Goal: Task Accomplishment & Management: Complete application form

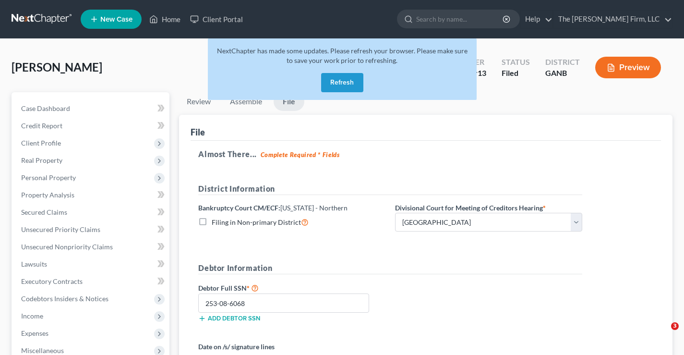
select select "0"
click at [161, 15] on link "Home" at bounding box center [165, 19] width 41 height 17
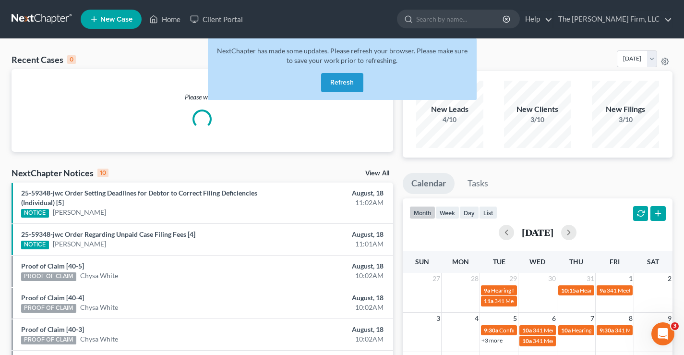
click at [344, 82] on button "Refresh" at bounding box center [342, 82] width 42 height 19
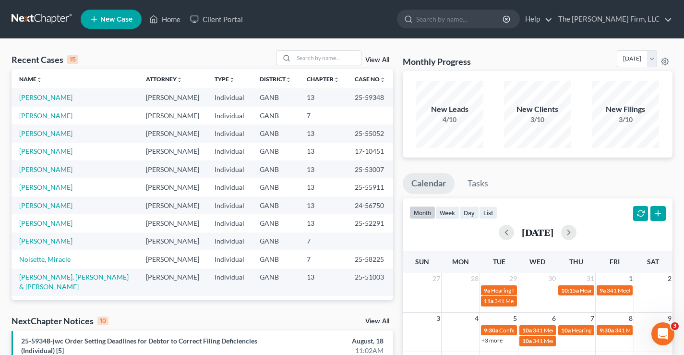
click at [377, 59] on link "View All" at bounding box center [377, 60] width 24 height 7
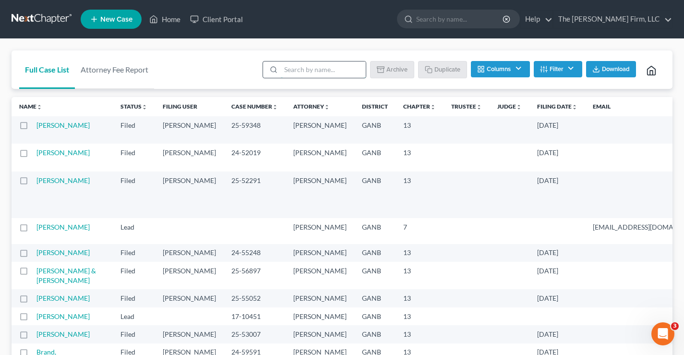
click at [334, 73] on input "search" at bounding box center [323, 69] width 85 height 16
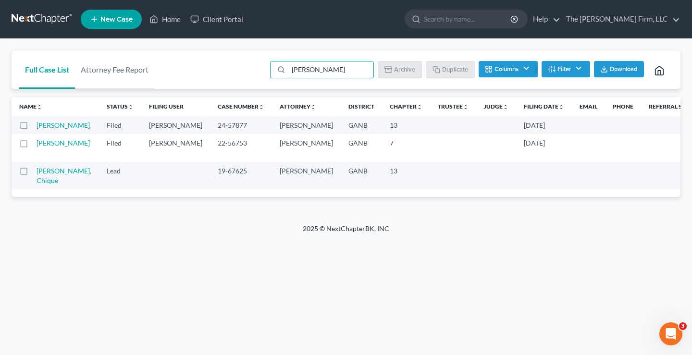
click at [33, 128] on label at bounding box center [33, 128] width 0 height 0
type input "[PERSON_NAME]"
click at [36, 127] on input "checkbox" at bounding box center [39, 124] width 6 height 6
click at [450, 72] on button "Duplicate" at bounding box center [450, 69] width 48 height 16
checkbox input "false"
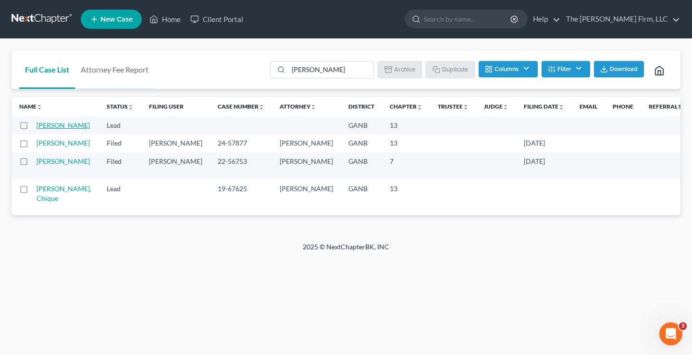
click at [45, 129] on link "[PERSON_NAME]" at bounding box center [62, 125] width 53 height 8
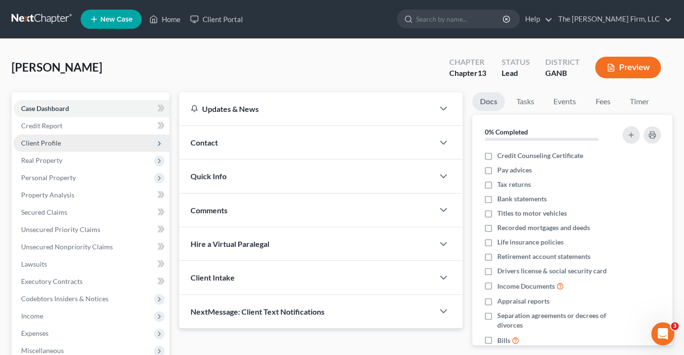
click at [33, 141] on span "Client Profile" at bounding box center [41, 143] width 40 height 8
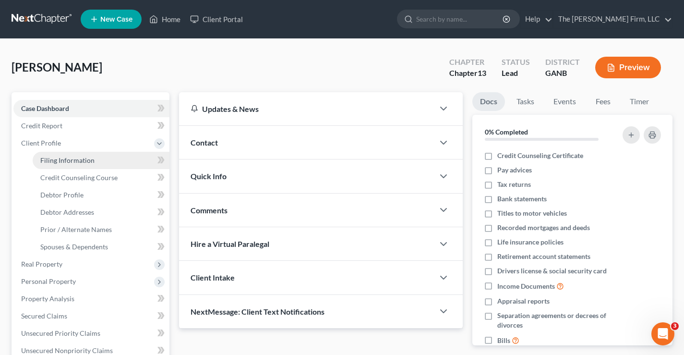
click at [56, 160] on span "Filing Information" at bounding box center [67, 160] width 54 height 8
select select "1"
select select "0"
select select "3"
select select "19"
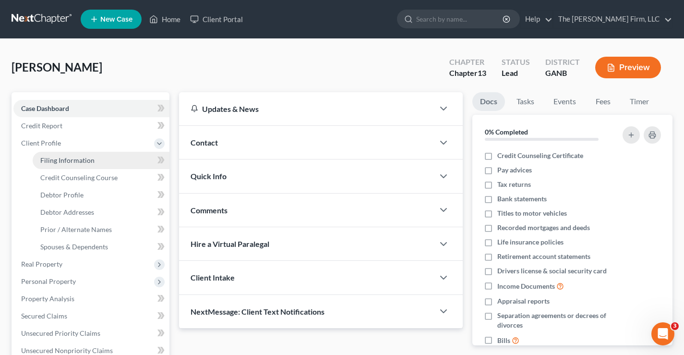
select select "0"
select select "10"
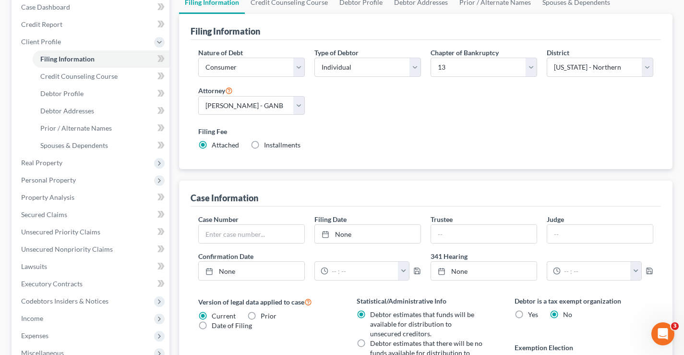
scroll to position [96, 0]
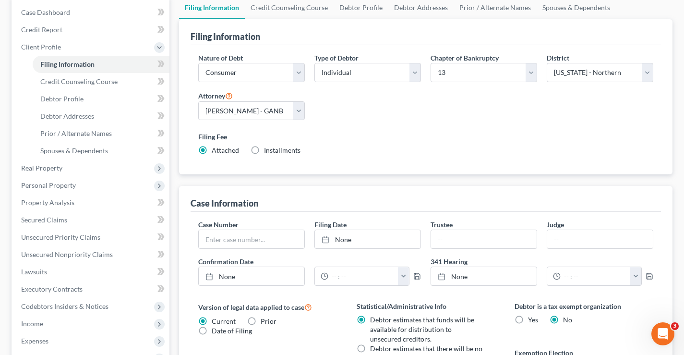
click at [264, 150] on label "Installments Installments" at bounding box center [282, 151] width 36 height 10
click at [268, 150] on input "Installments Installments" at bounding box center [271, 149] width 6 height 6
radio input "true"
radio input "false"
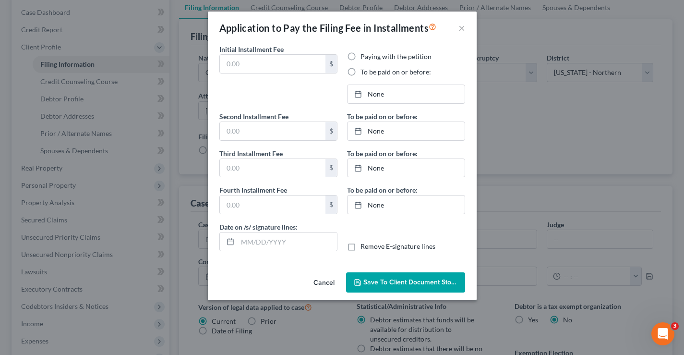
type input "0.00"
radio input "true"
type input "0.00"
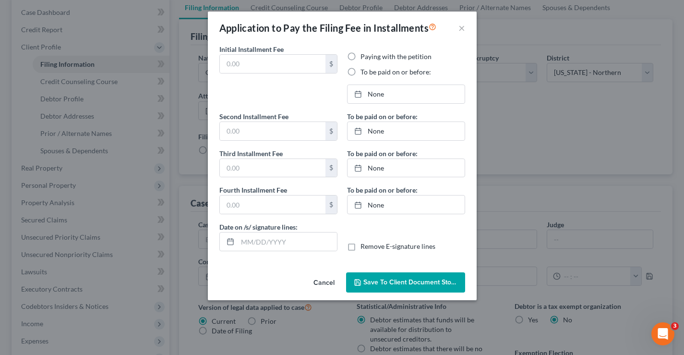
type input "[DATE]"
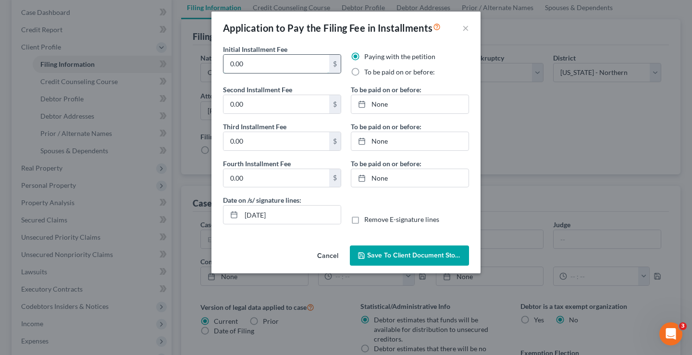
drag, startPoint x: 257, startPoint y: 61, endPoint x: 224, endPoint y: 62, distance: 33.6
click at [224, 62] on input "0.00" at bounding box center [276, 64] width 106 height 18
type input "200"
type input "56.50"
click at [254, 145] on input "0.00" at bounding box center [276, 141] width 106 height 18
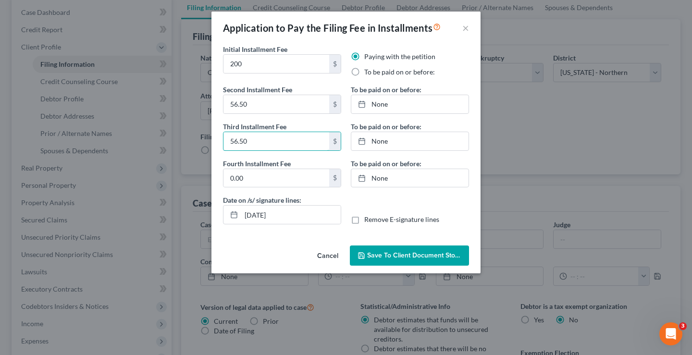
type input "56.50"
click at [403, 251] on span "Save to Client Document Storage" at bounding box center [418, 255] width 102 height 8
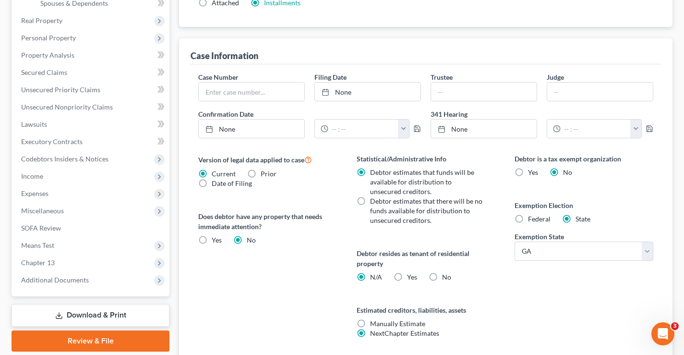
scroll to position [317, 0]
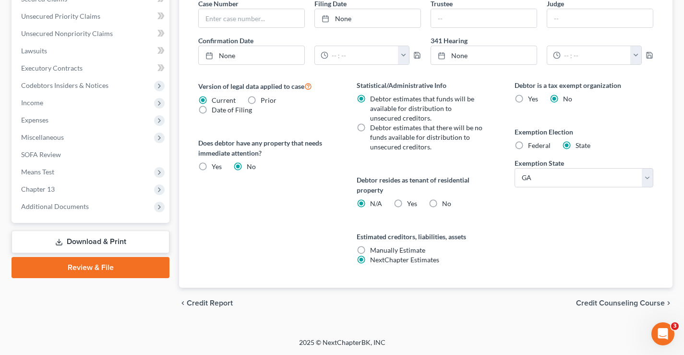
click at [597, 304] on span "Credit Counseling Course" at bounding box center [620, 303] width 89 height 8
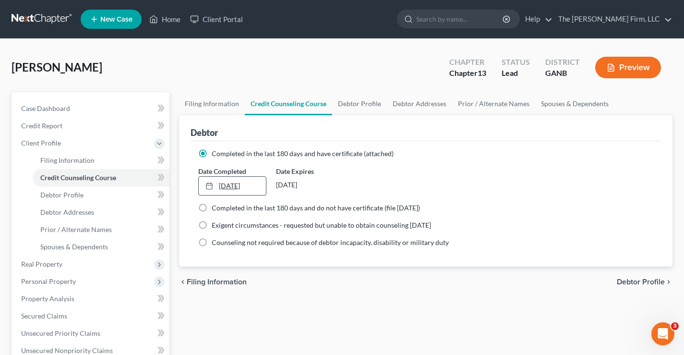
click at [260, 186] on link "[DATE]" at bounding box center [232, 186] width 67 height 18
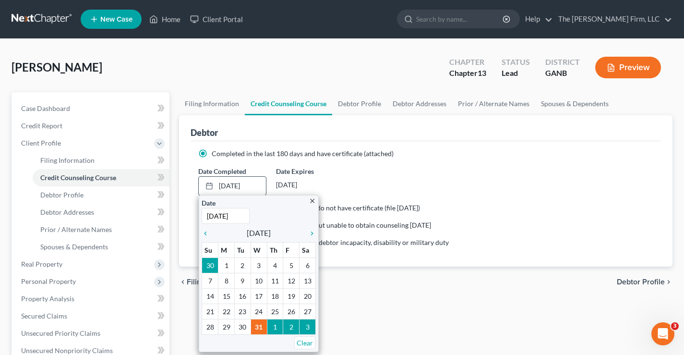
click at [310, 201] on icon "close" at bounding box center [312, 200] width 7 height 7
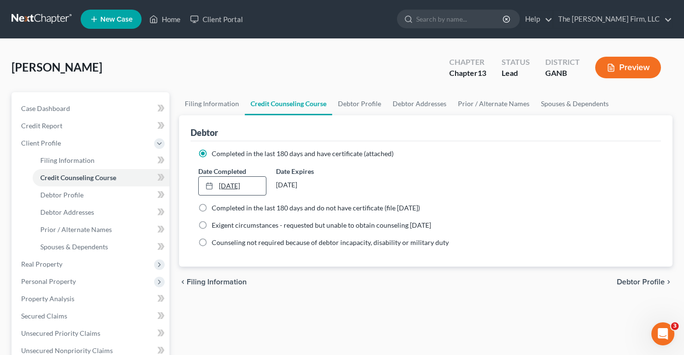
click at [228, 185] on link "[DATE]" at bounding box center [232, 186] width 67 height 18
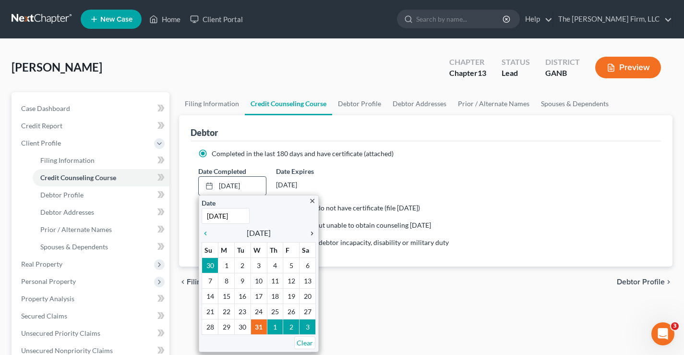
click at [312, 236] on icon "chevron_right" at bounding box center [310, 234] width 12 height 8
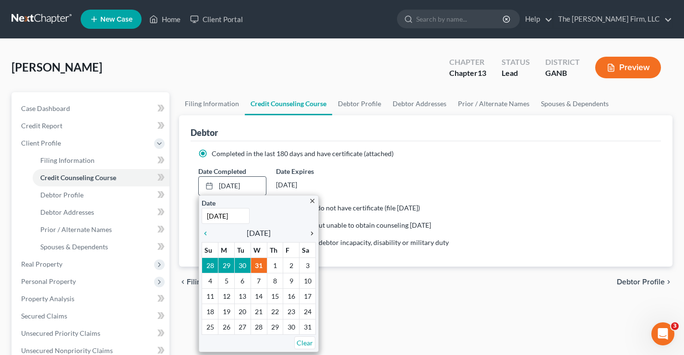
click at [312, 236] on icon "chevron_right" at bounding box center [310, 234] width 12 height 8
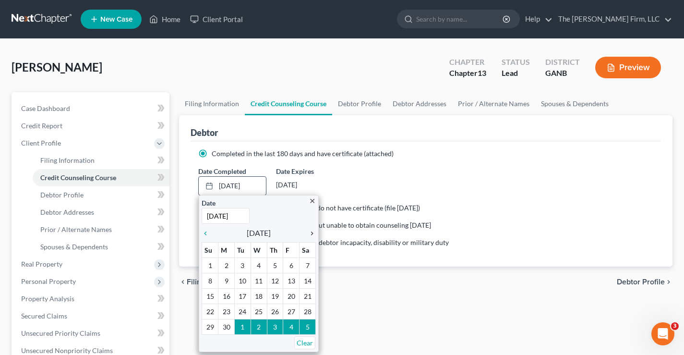
click at [312, 236] on icon "chevron_right" at bounding box center [310, 234] width 12 height 8
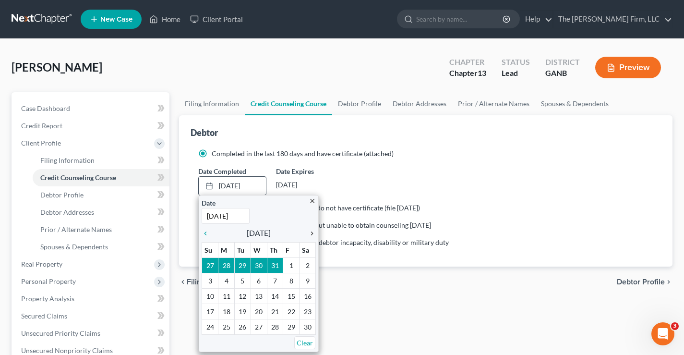
click at [312, 236] on icon "chevron_right" at bounding box center [310, 234] width 12 height 8
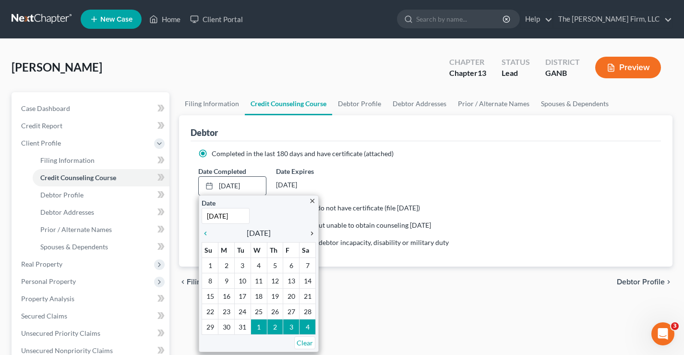
click at [312, 236] on icon "chevron_right" at bounding box center [310, 234] width 12 height 8
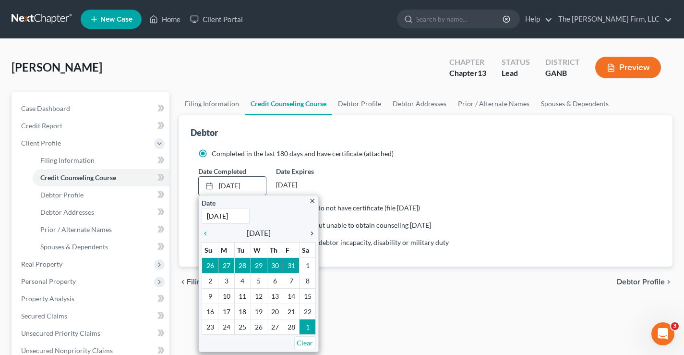
click at [312, 236] on icon "chevron_right" at bounding box center [310, 234] width 12 height 8
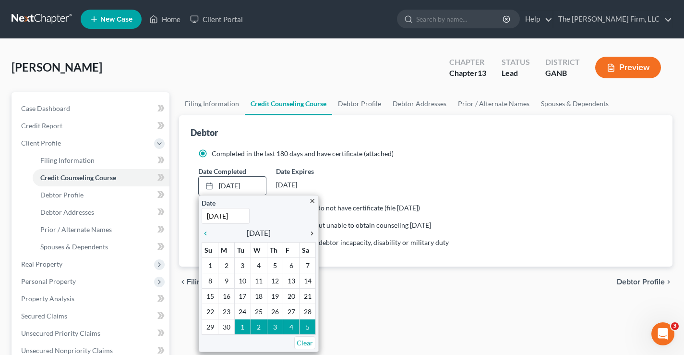
click at [312, 236] on icon "chevron_right" at bounding box center [310, 234] width 12 height 8
click at [313, 236] on icon "chevron_right" at bounding box center [310, 234] width 12 height 8
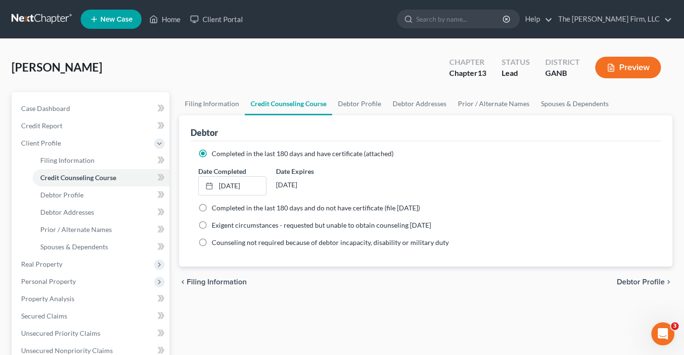
click at [626, 283] on span "Debtor Profile" at bounding box center [641, 282] width 48 height 8
select select "0"
select select "2"
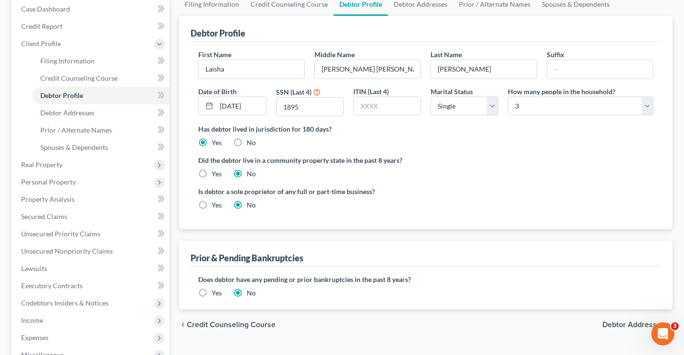
scroll to position [192, 0]
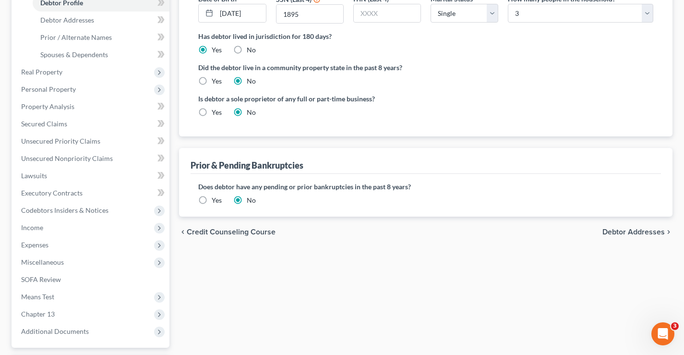
click at [212, 199] on label "Yes" at bounding box center [217, 200] width 10 height 10
click at [216, 199] on input "Yes" at bounding box center [219, 198] width 6 height 6
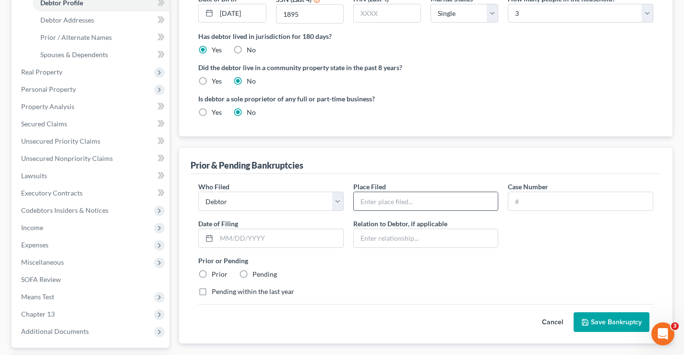
click at [387, 202] on input "text" at bounding box center [426, 201] width 145 height 18
type input "NDG ATL"
click at [518, 200] on input "text" at bounding box center [581, 201] width 145 height 18
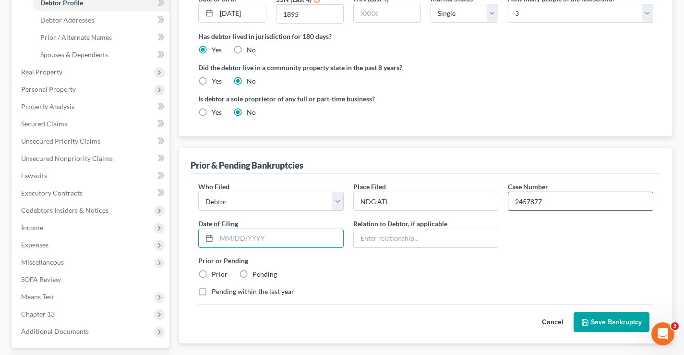
click at [523, 201] on input "2457877" at bounding box center [581, 201] width 145 height 18
type input "24-57877"
drag, startPoint x: 269, startPoint y: 240, endPoint x: 274, endPoint y: 240, distance: 4.8
click at [274, 240] on input "text" at bounding box center [280, 238] width 127 height 18
type input "[DATE]"
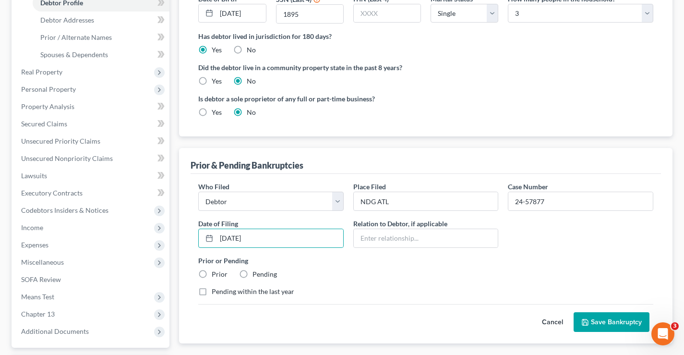
click at [212, 273] on label "Prior" at bounding box center [220, 274] width 16 height 10
click at [216, 273] on input "Prior" at bounding box center [219, 272] width 6 height 6
radio input "true"
click at [596, 324] on button "Save Bankruptcy" at bounding box center [612, 322] width 76 height 20
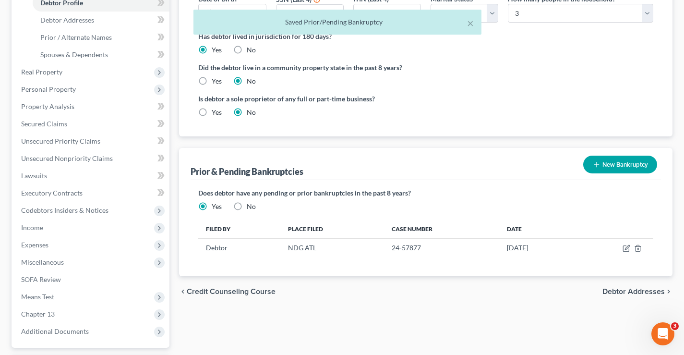
click at [647, 288] on span "Debtor Addresses" at bounding box center [634, 292] width 62 height 8
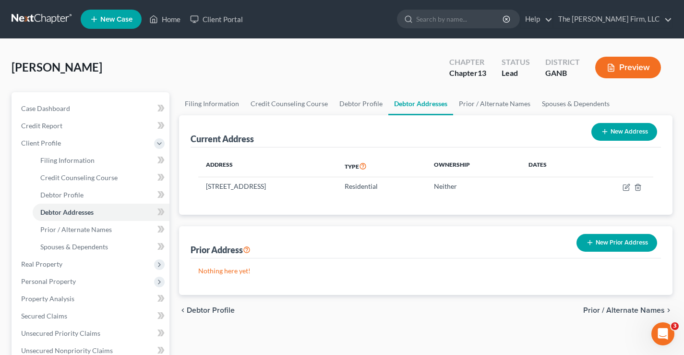
click at [610, 310] on span "Prior / Alternate Names" at bounding box center [625, 310] width 82 height 8
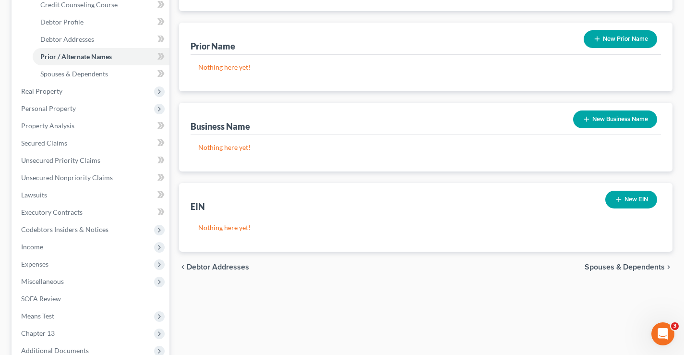
scroll to position [192, 0]
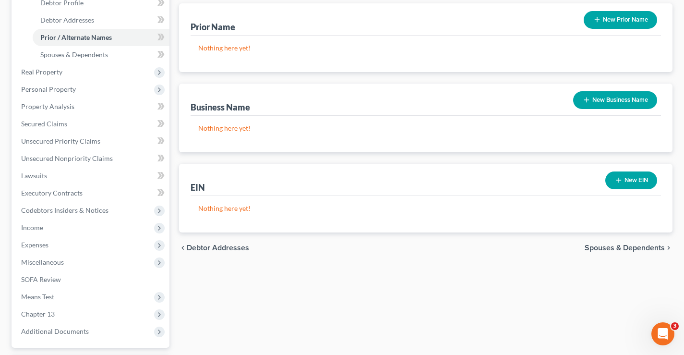
click at [608, 246] on span "Spouses & Dependents" at bounding box center [625, 248] width 80 height 8
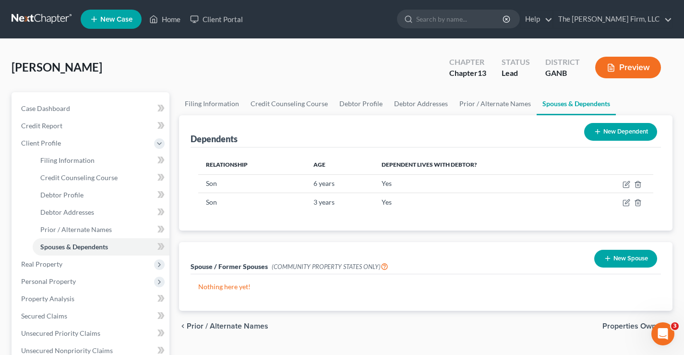
click at [622, 327] on span "Properties Owned" at bounding box center [634, 326] width 62 height 8
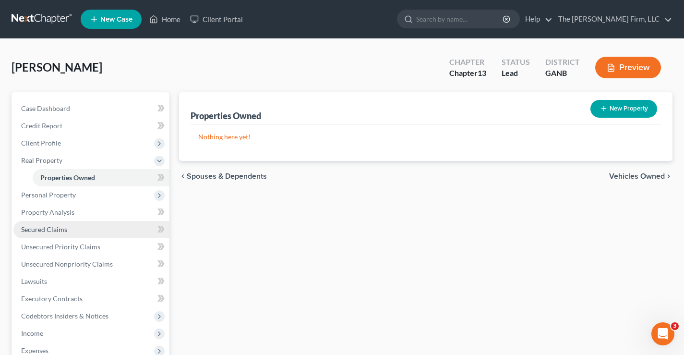
click at [44, 230] on span "Secured Claims" at bounding box center [44, 229] width 46 height 8
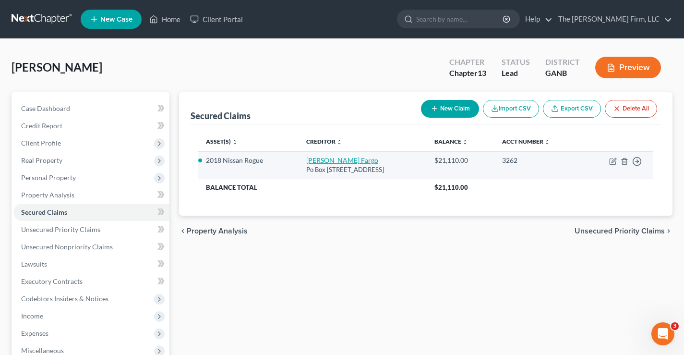
click at [320, 162] on link "[PERSON_NAME] Fargo" at bounding box center [342, 160] width 72 height 8
select select "4"
select select "7"
select select "0"
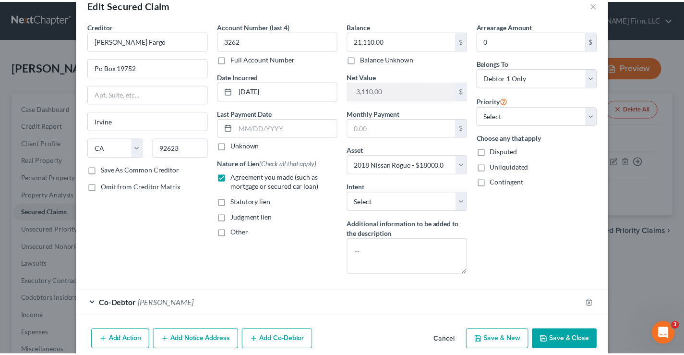
scroll to position [45, 0]
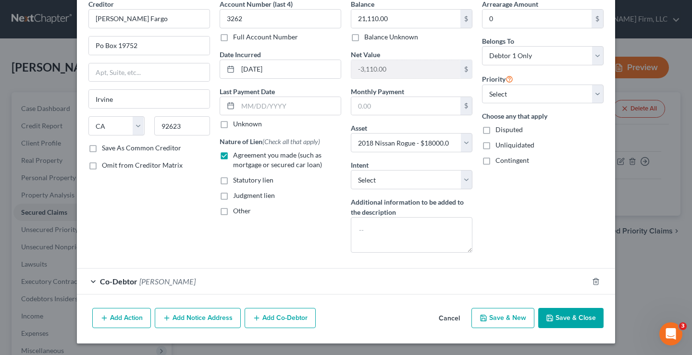
click at [574, 316] on button "Save & Close" at bounding box center [570, 318] width 65 height 20
select select
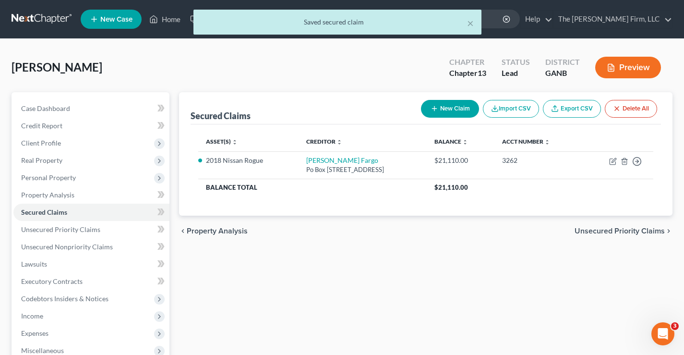
click at [600, 228] on span "Unsecured Priority Claims" at bounding box center [620, 231] width 90 height 8
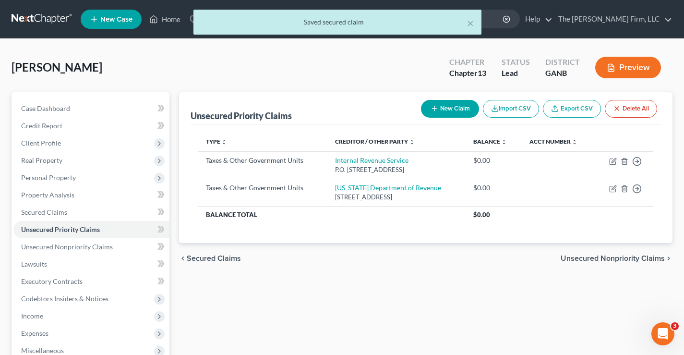
click at [595, 255] on span "Unsecured Nonpriority Claims" at bounding box center [613, 259] width 104 height 8
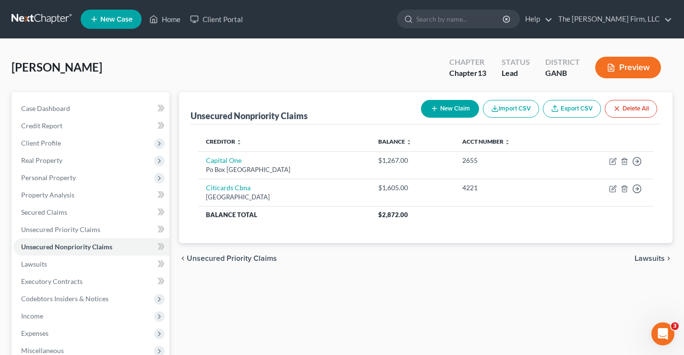
click at [646, 255] on span "Lawsuits" at bounding box center [650, 259] width 30 height 8
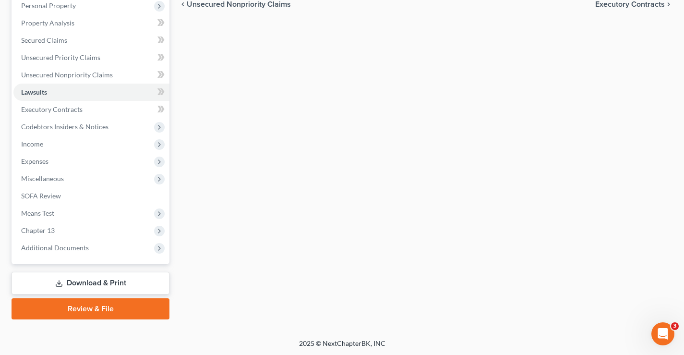
scroll to position [173, 0]
click at [94, 280] on link "Download & Print" at bounding box center [91, 282] width 158 height 23
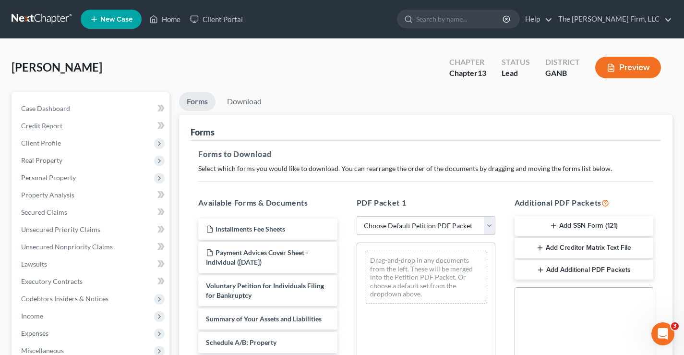
click at [490, 227] on select "Choose Default Petition PDF Packet Complete Bankruptcy Petition (all forms and …" at bounding box center [426, 225] width 139 height 19
select select "0"
click at [357, 216] on select "Choose Default Petition PDF Packet Complete Bankruptcy Petition (all forms and …" at bounding box center [426, 225] width 139 height 19
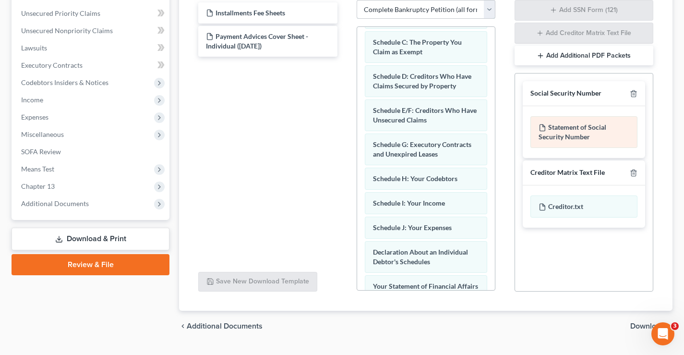
scroll to position [239, 0]
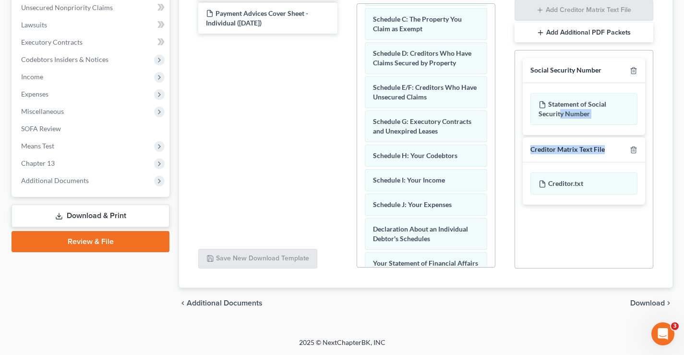
drag, startPoint x: 560, startPoint y: 109, endPoint x: 547, endPoint y: 158, distance: 50.6
click at [521, 195] on div "Social Security Number Statement of Social Security Number Creditor Matrix Text…" at bounding box center [584, 130] width 138 height 161
click at [651, 304] on span "Download" at bounding box center [648, 303] width 35 height 8
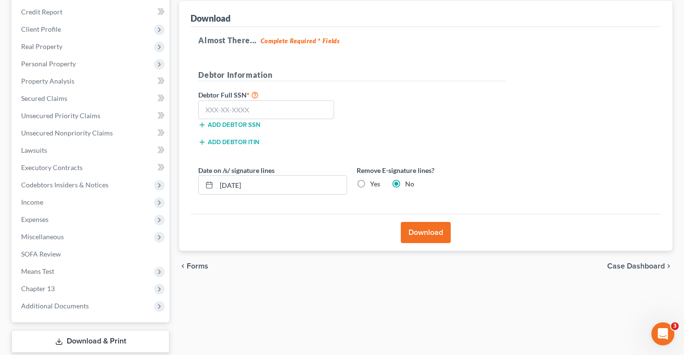
scroll to position [77, 0]
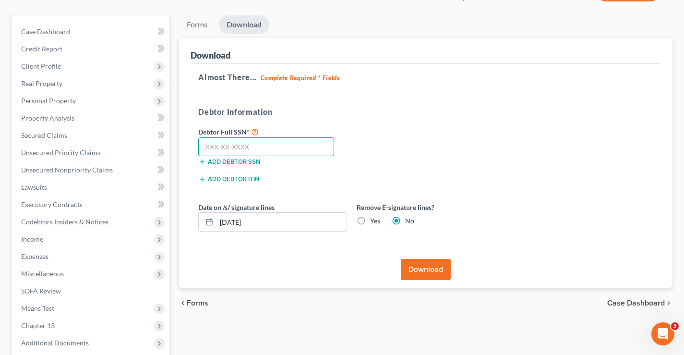
click at [268, 143] on input "text" at bounding box center [266, 146] width 136 height 19
type input "115-80-1895"
click at [428, 267] on button "Download" at bounding box center [426, 269] width 50 height 21
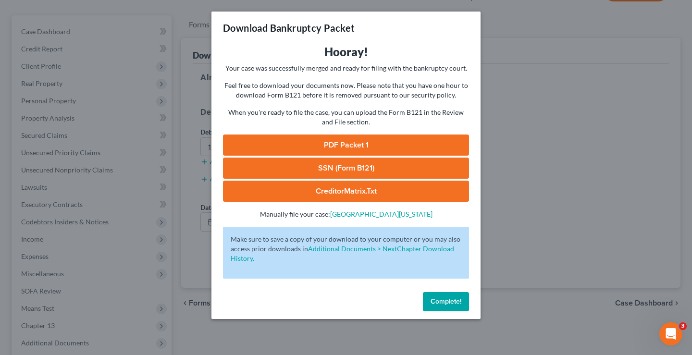
click at [336, 167] on link "SSN (Form B121)" at bounding box center [346, 168] width 246 height 21
click at [341, 145] on link "PDF Packet 1" at bounding box center [346, 144] width 246 height 21
click at [434, 300] on span "Complete!" at bounding box center [445, 301] width 31 height 8
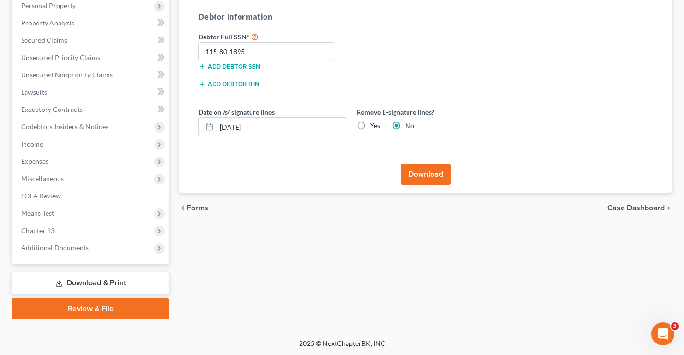
scroll to position [173, 0]
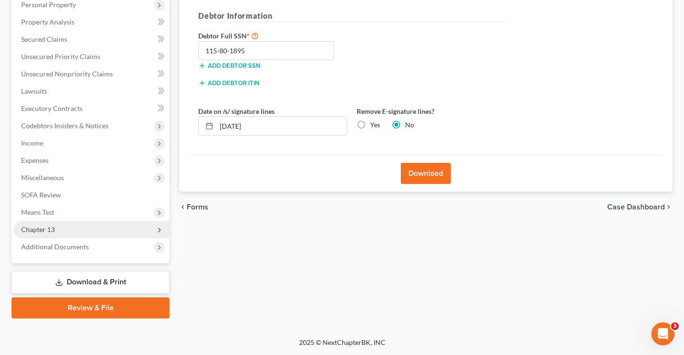
click at [52, 230] on span "Chapter 13" at bounding box center [38, 229] width 34 height 8
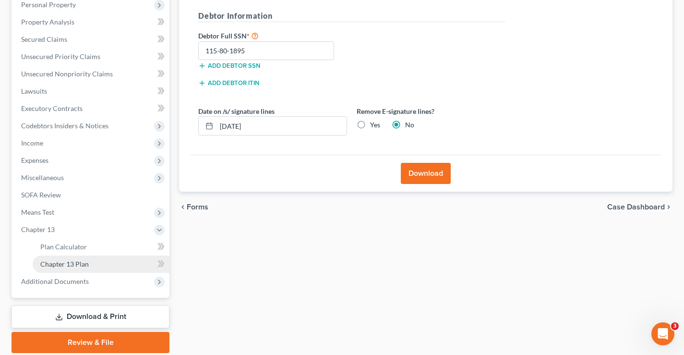
click at [62, 266] on span "Chapter 13 Plan" at bounding box center [64, 264] width 49 height 8
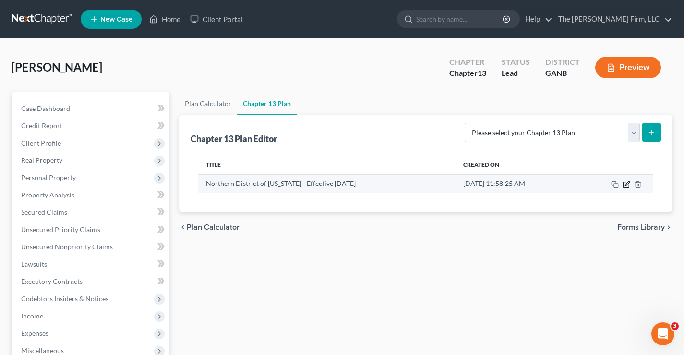
click at [627, 182] on icon "button" at bounding box center [627, 185] width 8 height 8
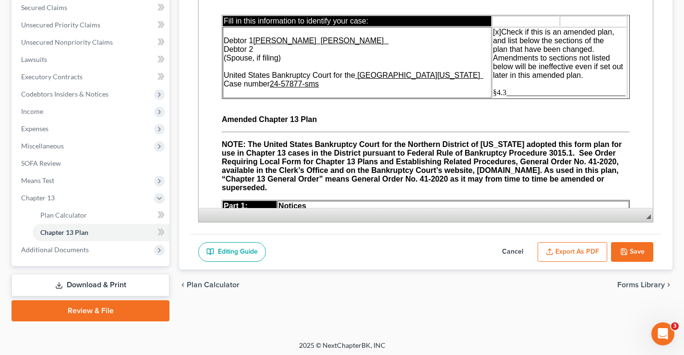
scroll to position [207, 0]
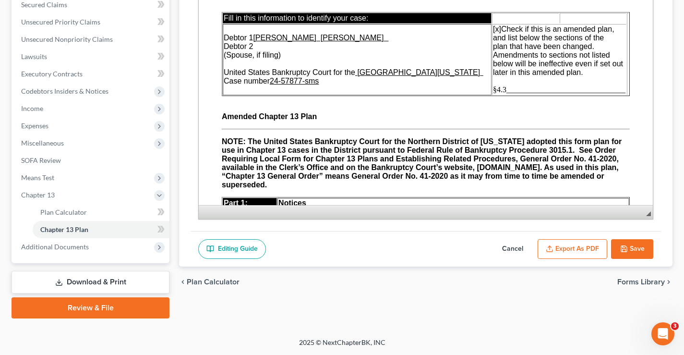
click at [570, 250] on button "Export as PDF" at bounding box center [573, 249] width 70 height 20
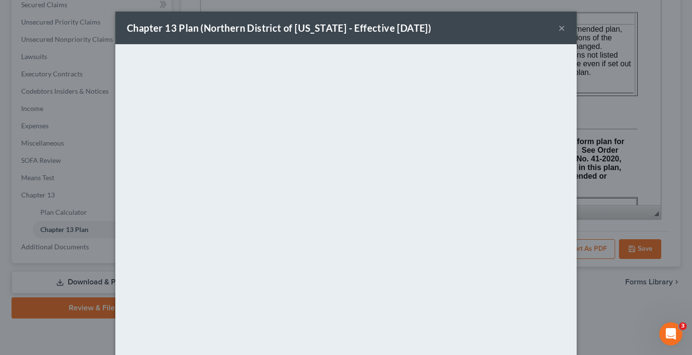
click at [558, 26] on button "×" at bounding box center [561, 28] width 7 height 12
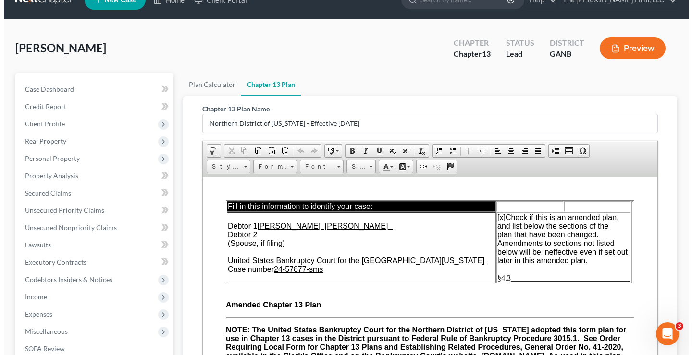
scroll to position [15, 0]
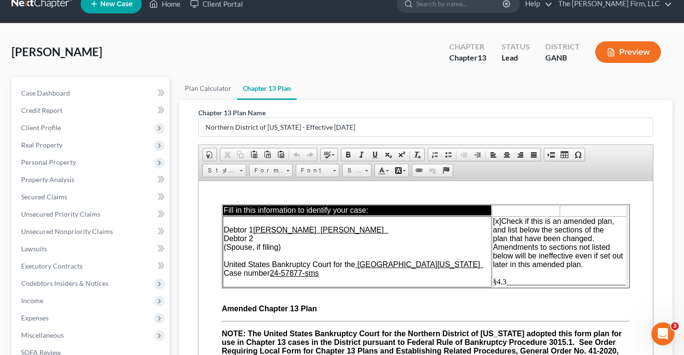
click at [634, 54] on button "Preview" at bounding box center [629, 52] width 66 height 22
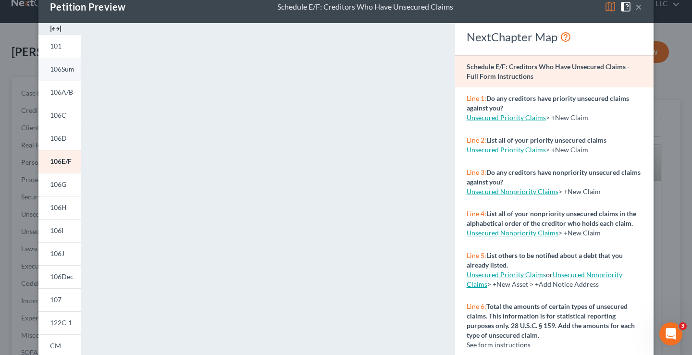
scroll to position [0, 0]
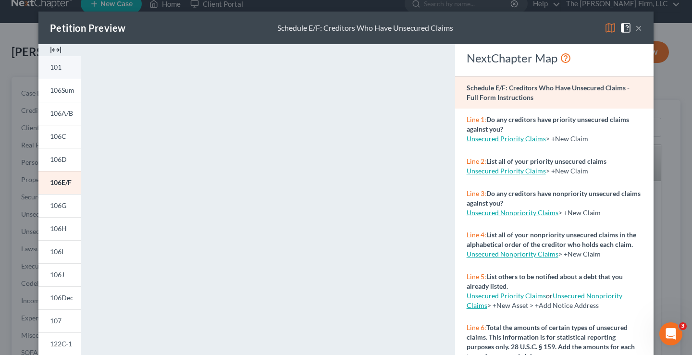
click at [52, 66] on span "101" at bounding box center [56, 67] width 12 height 8
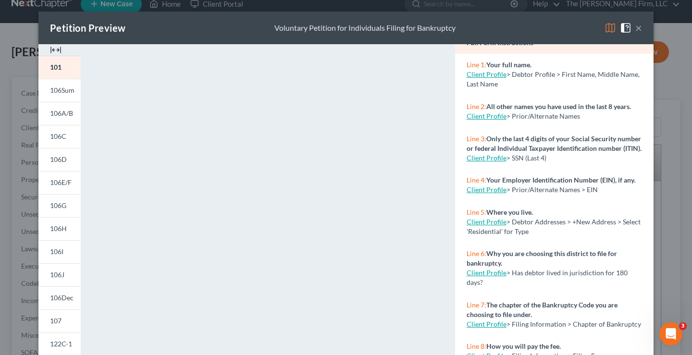
scroll to position [144, 0]
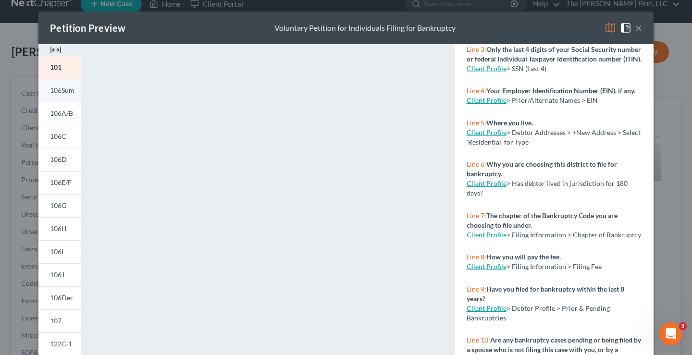
click at [50, 92] on span "106Sum" at bounding box center [62, 90] width 24 height 8
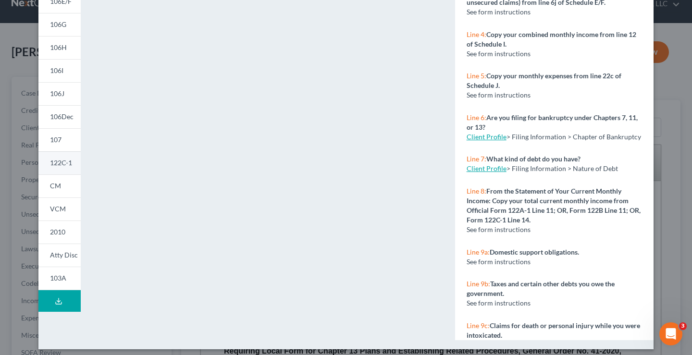
scroll to position [187, 0]
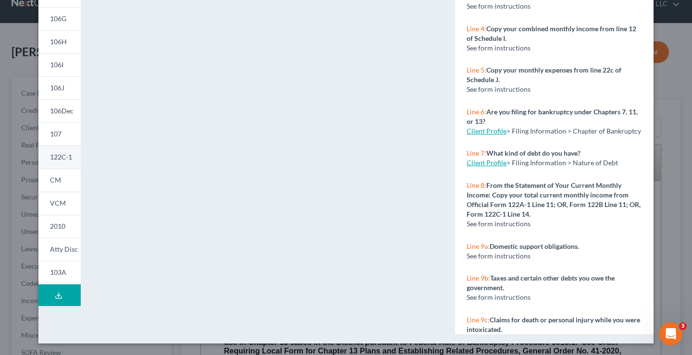
click at [66, 159] on span "122C-1" at bounding box center [61, 157] width 22 height 8
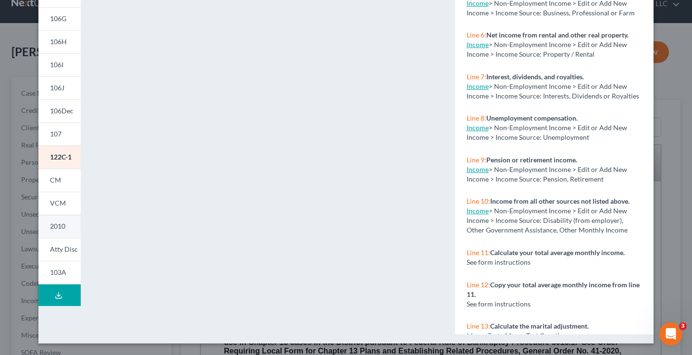
click at [57, 229] on span "2010" at bounding box center [57, 226] width 15 height 8
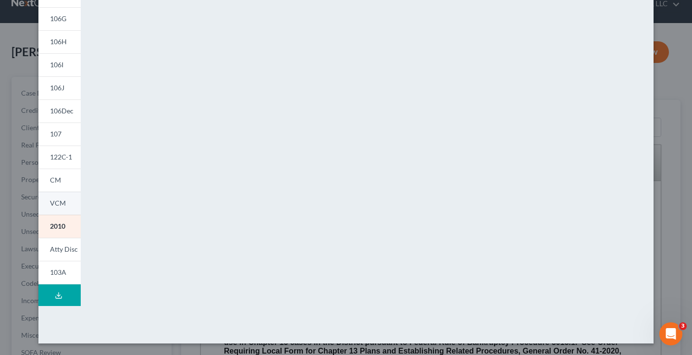
click at [58, 202] on span "VCM" at bounding box center [58, 203] width 16 height 8
click at [56, 274] on span "103A" at bounding box center [58, 272] width 16 height 8
